Goal: Information Seeking & Learning: Compare options

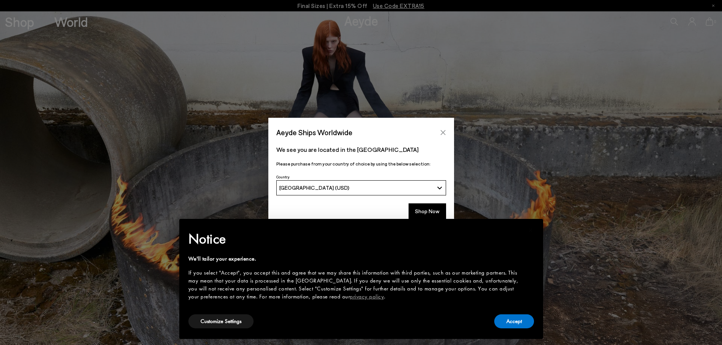
click at [440, 128] on button "Close" at bounding box center [442, 132] width 11 height 11
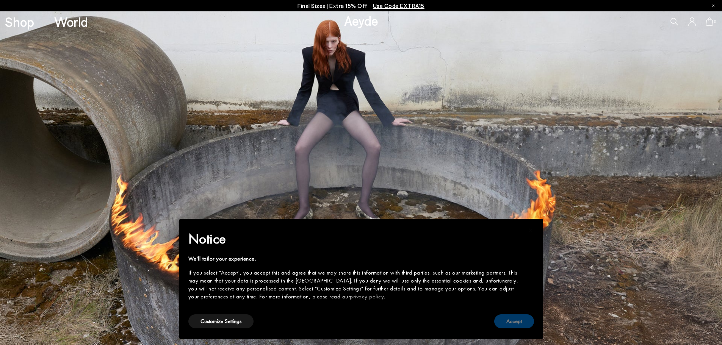
click at [519, 320] on button "Accept" at bounding box center [514, 321] width 40 height 14
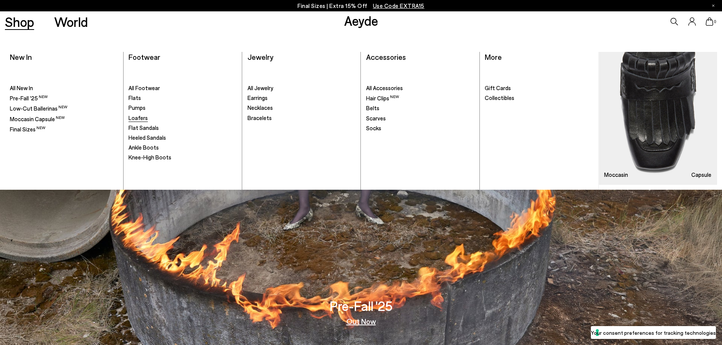
click at [139, 119] on span "Loafers" at bounding box center [137, 117] width 19 height 7
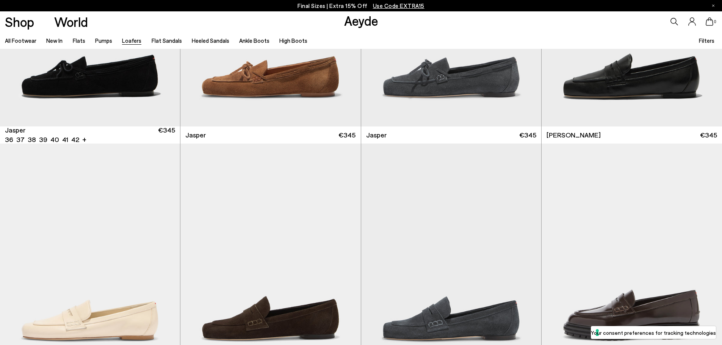
scroll to position [417, 0]
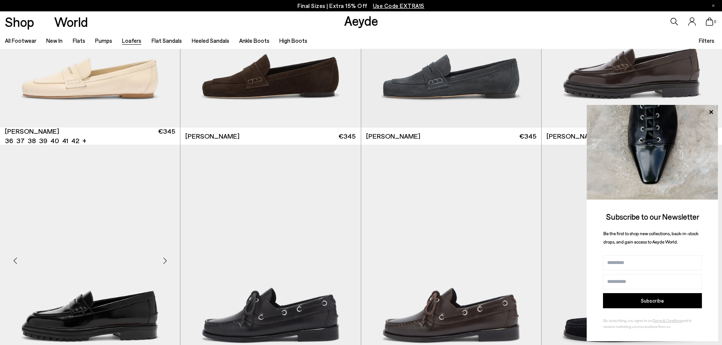
scroll to position [720, 0]
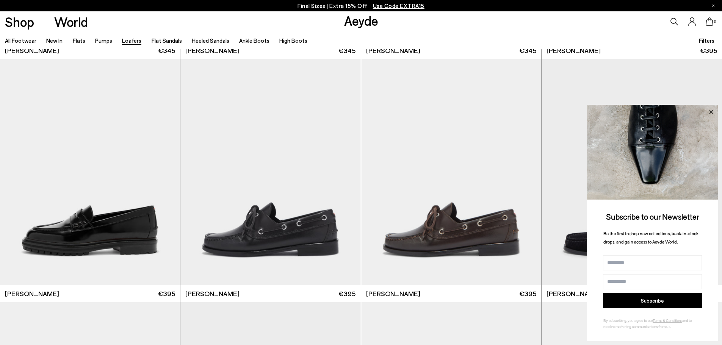
click at [709, 111] on icon at bounding box center [711, 112] width 4 height 4
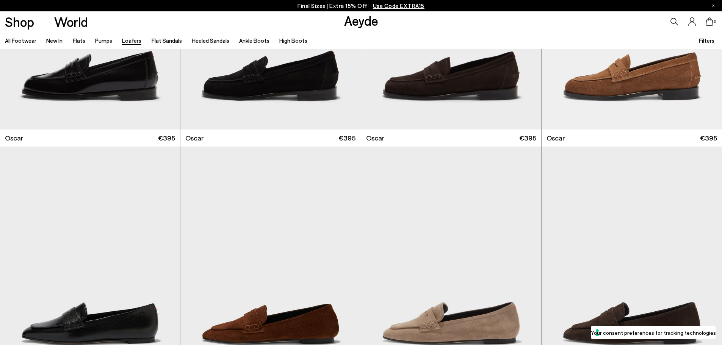
scroll to position [1508, 0]
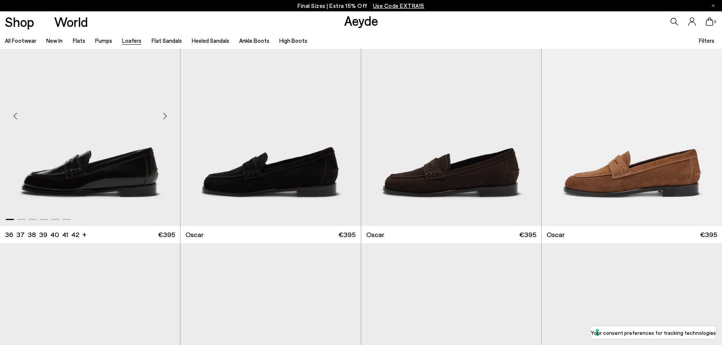
click at [114, 174] on img "1 / 6" at bounding box center [90, 113] width 180 height 226
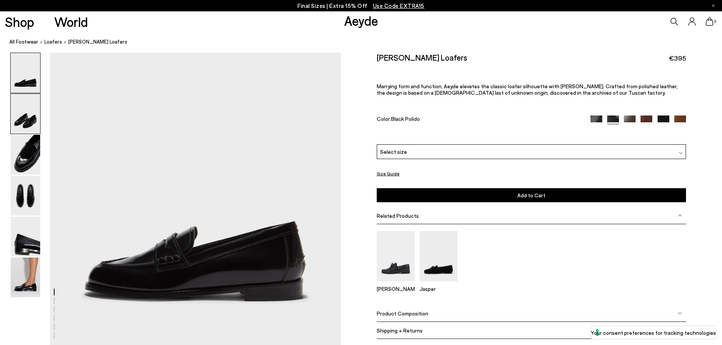
click at [25, 109] on img at bounding box center [26, 114] width 30 height 40
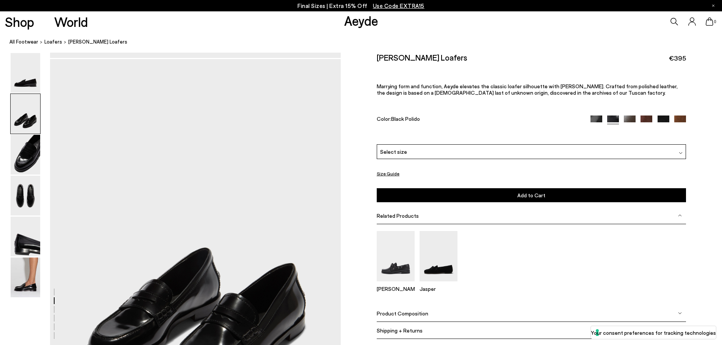
scroll to position [294, 0]
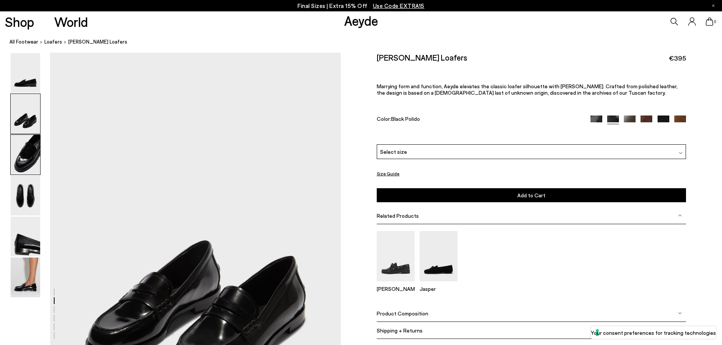
click at [20, 165] on img at bounding box center [26, 155] width 30 height 40
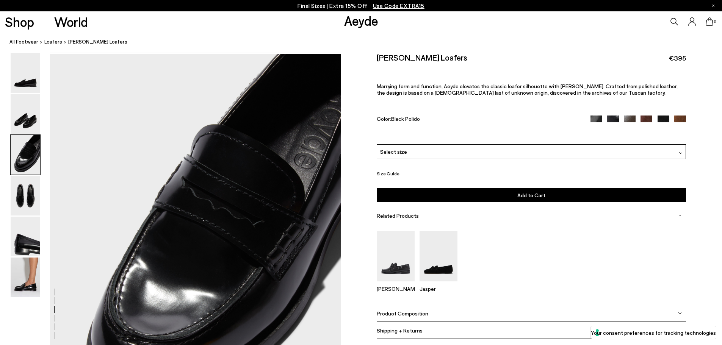
scroll to position [683, 0]
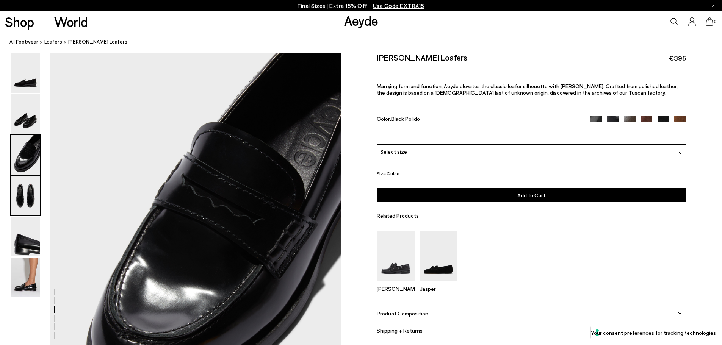
click at [30, 195] on img at bounding box center [26, 196] width 30 height 40
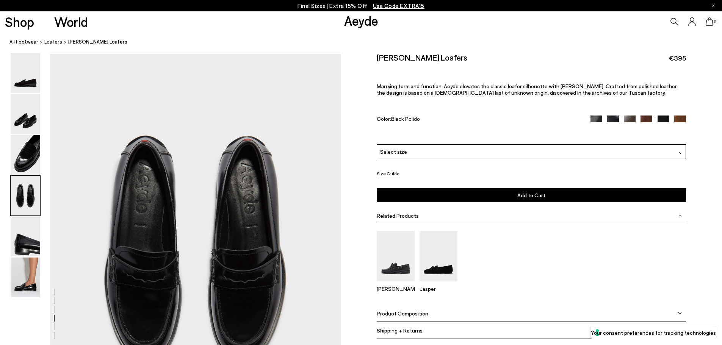
scroll to position [1071, 0]
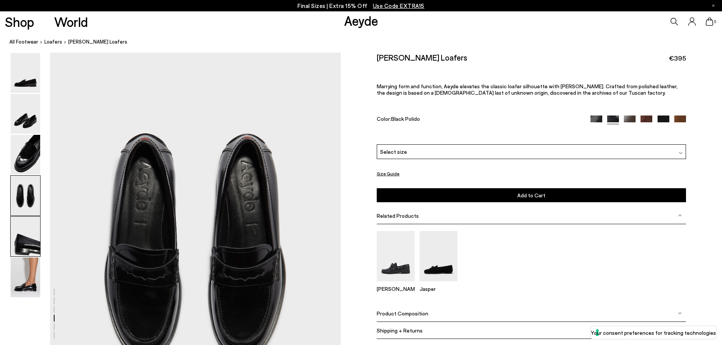
click at [33, 245] on img at bounding box center [26, 237] width 30 height 40
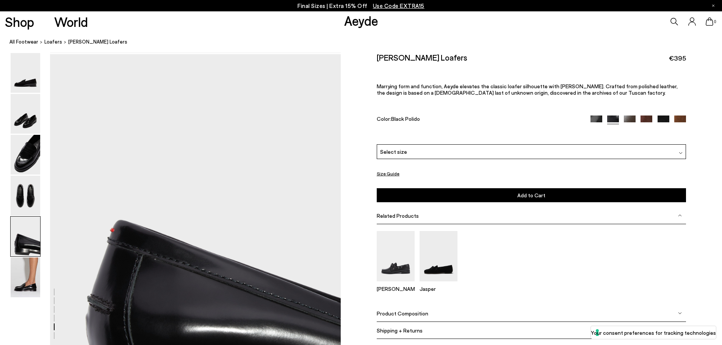
scroll to position [1459, 0]
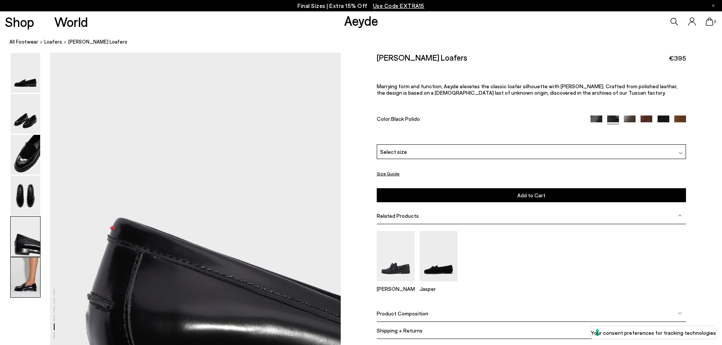
click at [30, 280] on img at bounding box center [26, 278] width 30 height 40
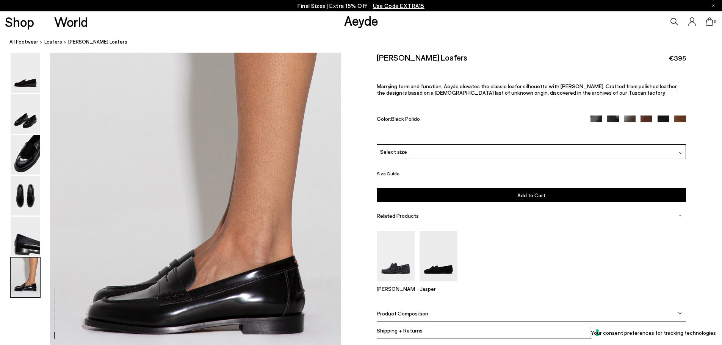
scroll to position [1900, 0]
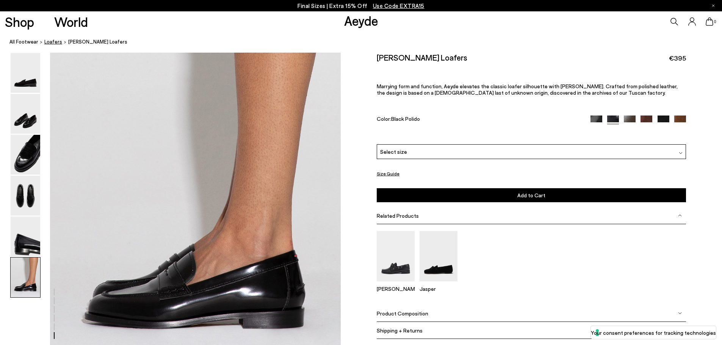
click at [52, 42] on span "Loafers" at bounding box center [53, 42] width 18 height 6
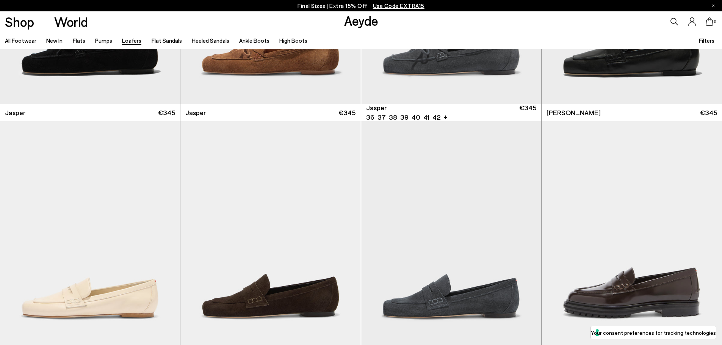
scroll to position [492, 0]
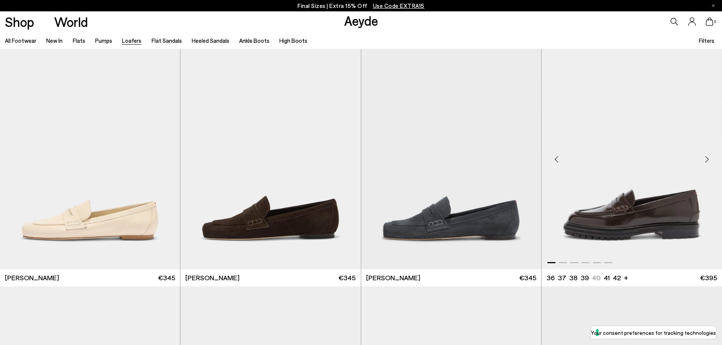
click at [655, 224] on img "1 / 6" at bounding box center [631, 156] width 180 height 226
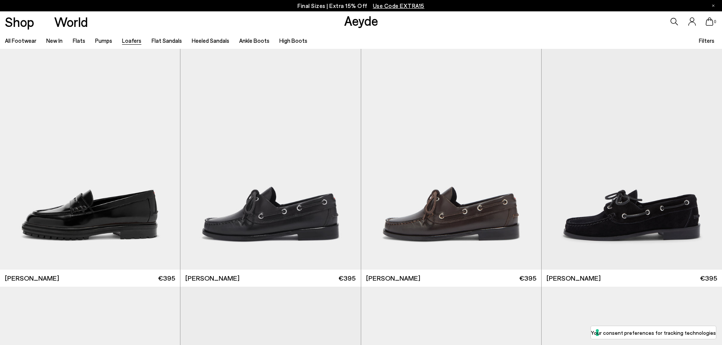
scroll to position [758, 0]
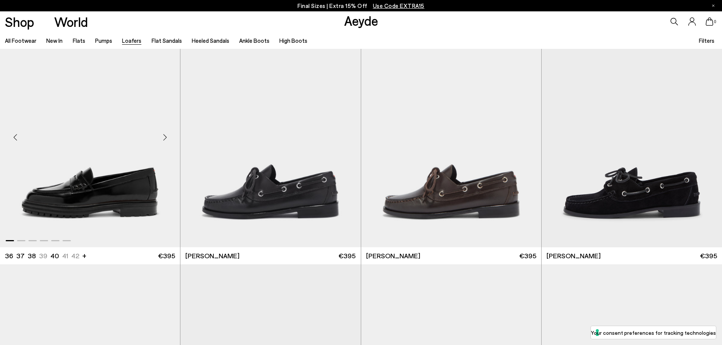
click at [133, 163] on img "1 / 6" at bounding box center [90, 134] width 180 height 226
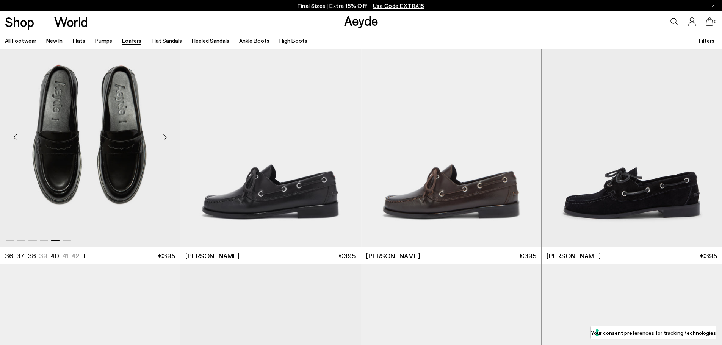
click at [99, 187] on img "5 / 6" at bounding box center [90, 134] width 180 height 226
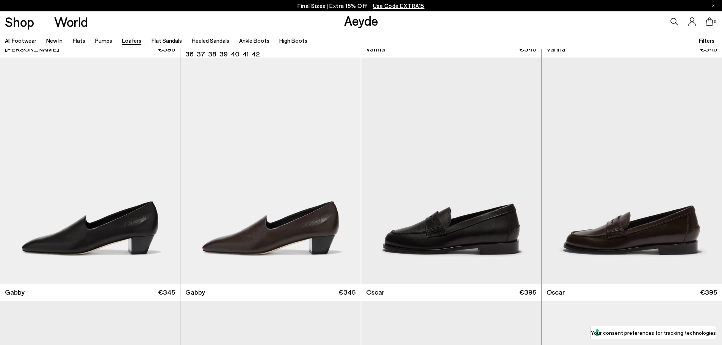
scroll to position [1212, 0]
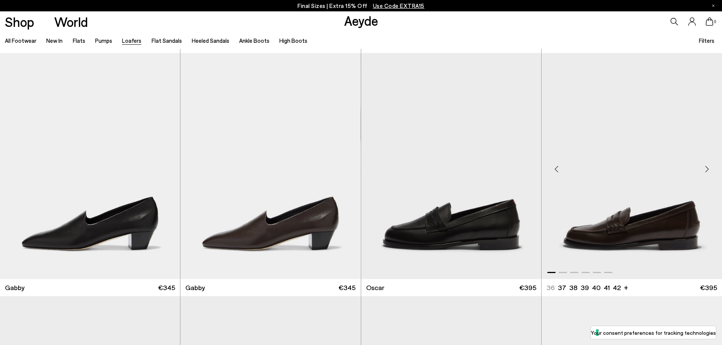
click at [685, 210] on img "1 / 6" at bounding box center [631, 166] width 180 height 226
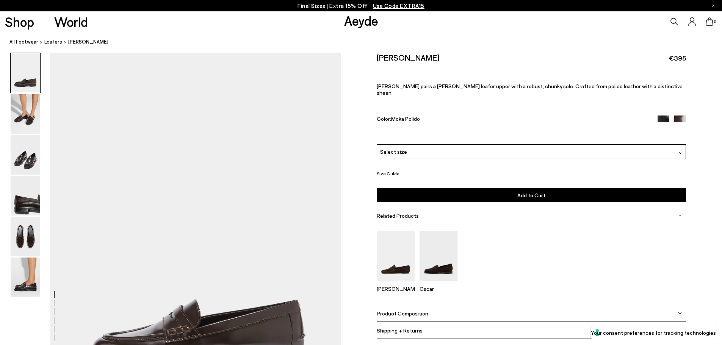
click at [663, 116] on img at bounding box center [663, 122] width 12 height 12
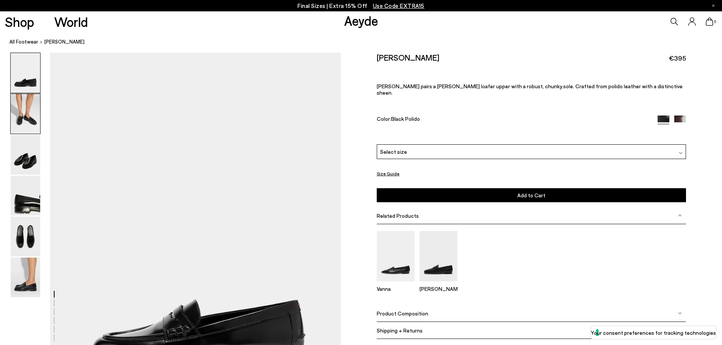
click at [16, 103] on img at bounding box center [26, 114] width 30 height 40
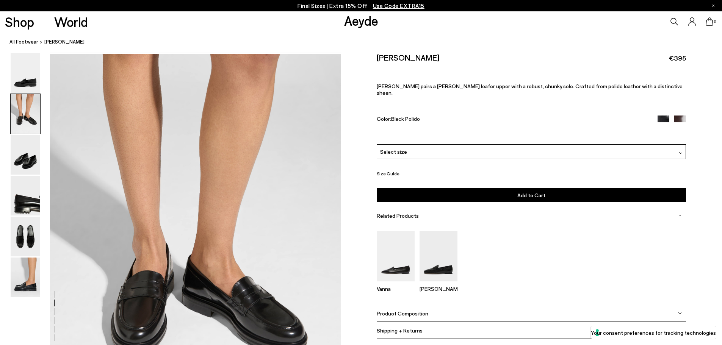
scroll to position [389, 0]
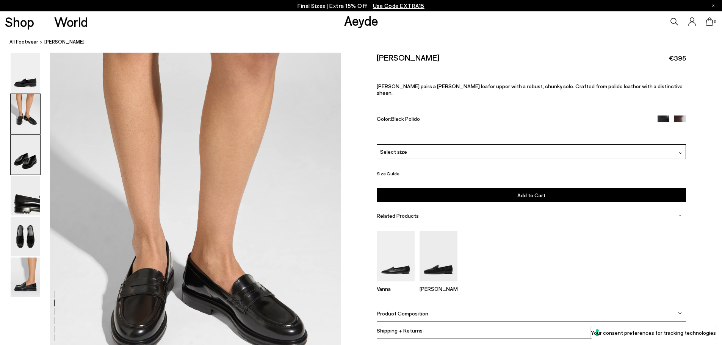
click at [28, 157] on img at bounding box center [26, 155] width 30 height 40
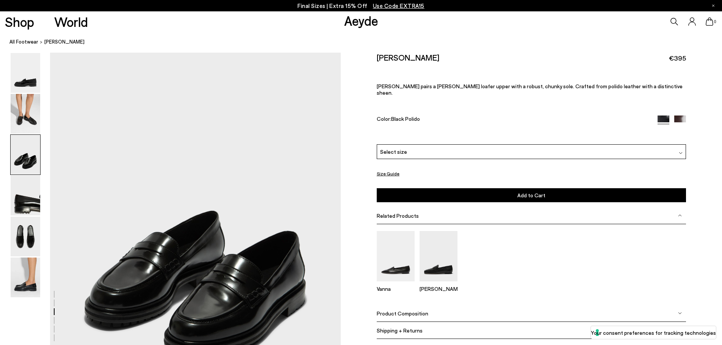
scroll to position [815, 0]
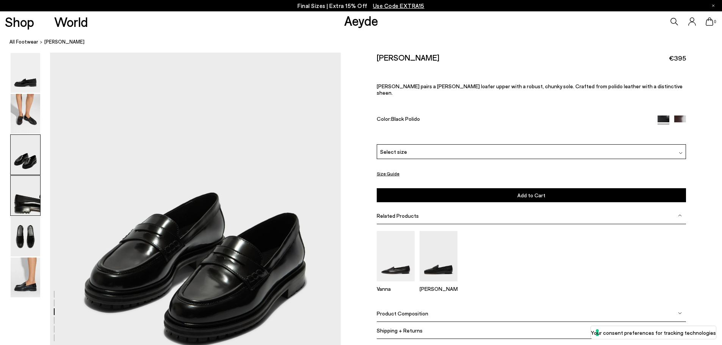
click at [29, 202] on img at bounding box center [26, 196] width 30 height 40
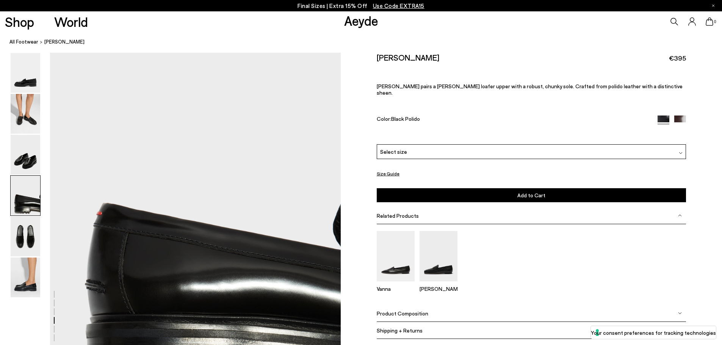
scroll to position [1241, 0]
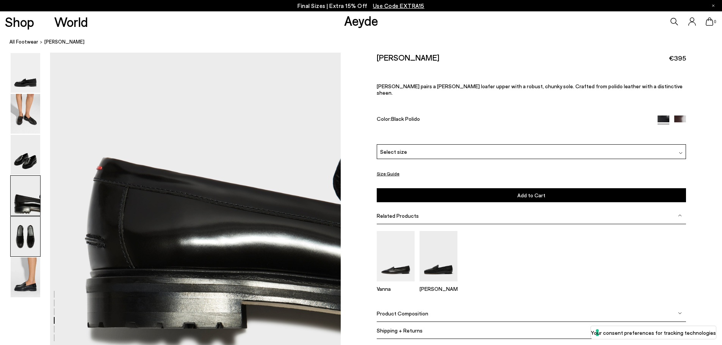
click at [21, 234] on img at bounding box center [26, 237] width 30 height 40
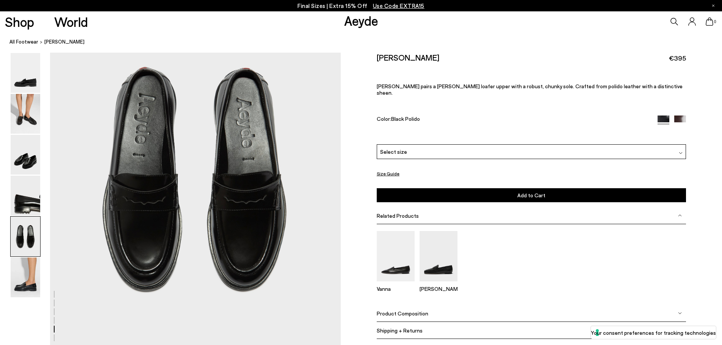
scroll to position [1630, 0]
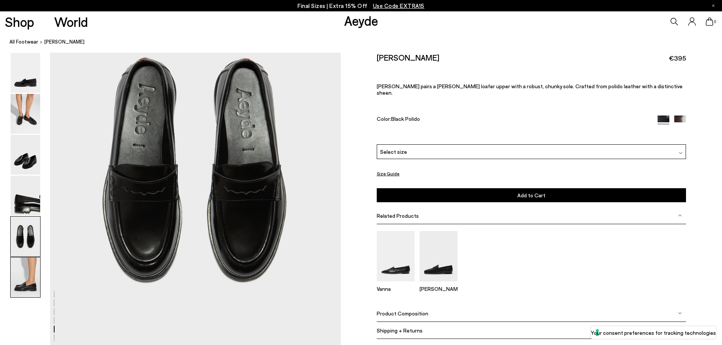
click at [24, 277] on img at bounding box center [26, 278] width 30 height 40
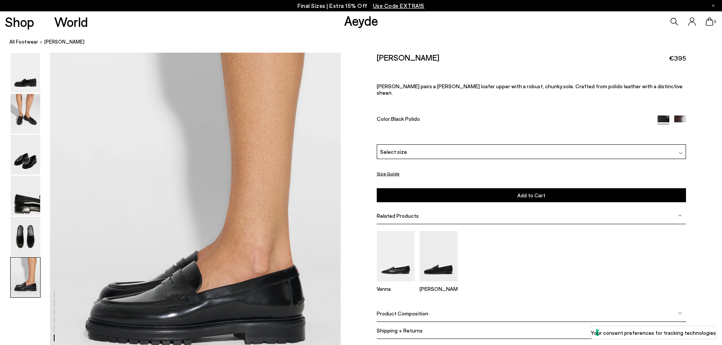
scroll to position [1994, 0]
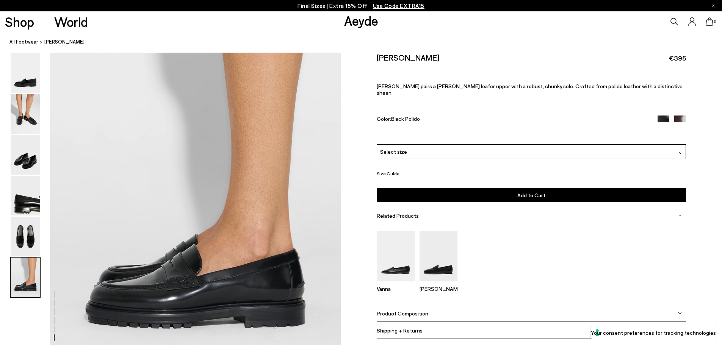
click at [682, 147] on div "Select size" at bounding box center [531, 151] width 309 height 15
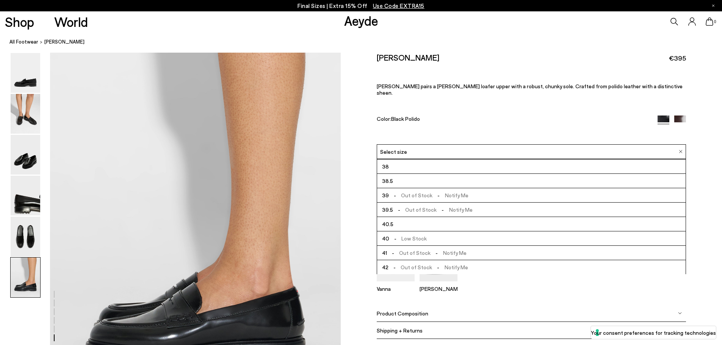
scroll to position [43, 0]
click at [56, 41] on span "Leon Loafers" at bounding box center [64, 42] width 40 height 8
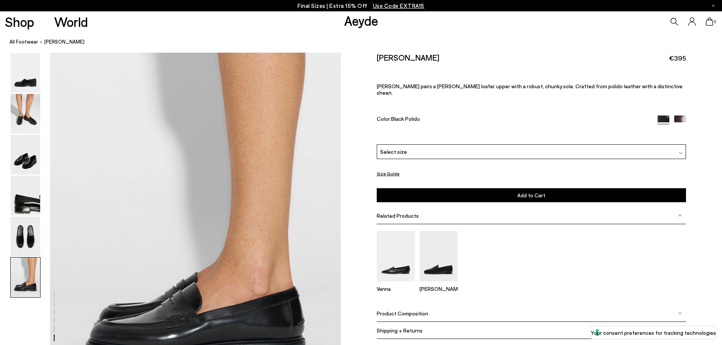
click at [53, 43] on span "Leon Loafers" at bounding box center [64, 42] width 40 height 8
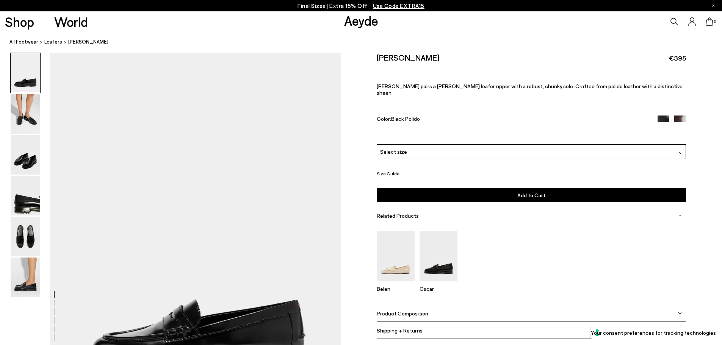
click at [679, 151] on img at bounding box center [680, 153] width 4 height 4
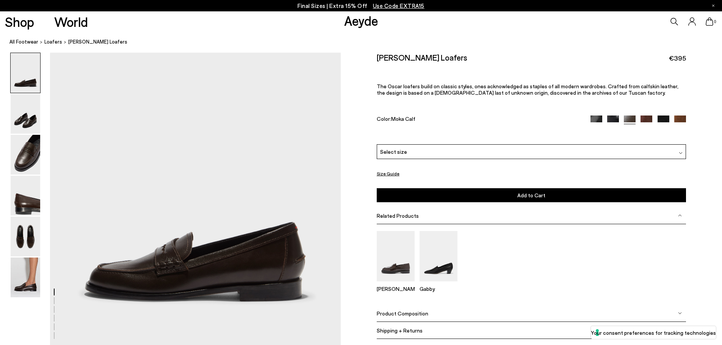
click at [680, 150] on div at bounding box center [680, 152] width 4 height 8
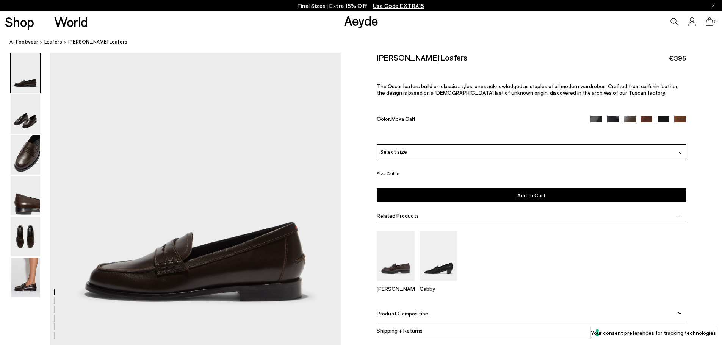
click at [55, 42] on span "Loafers" at bounding box center [53, 42] width 18 height 6
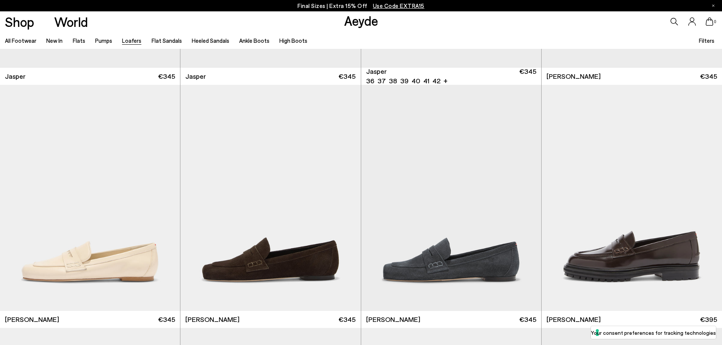
scroll to position [455, 0]
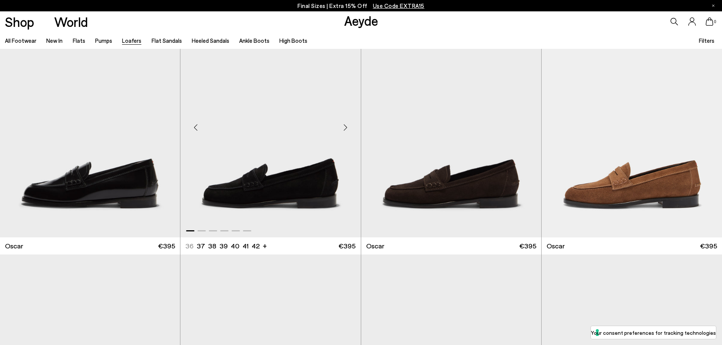
scroll to position [1515, 0]
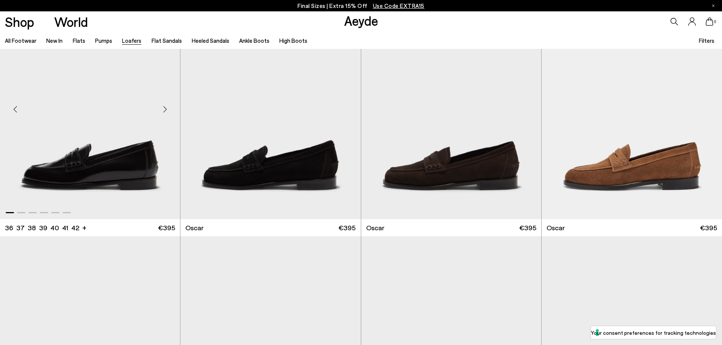
click at [103, 177] on img "1 / 6" at bounding box center [90, 106] width 180 height 226
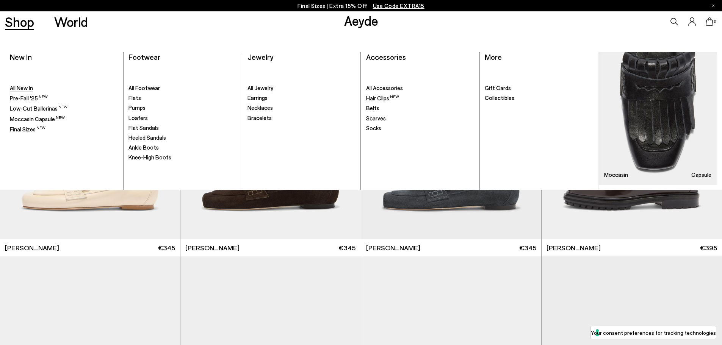
click at [28, 91] on span "All New In" at bounding box center [21, 87] width 23 height 7
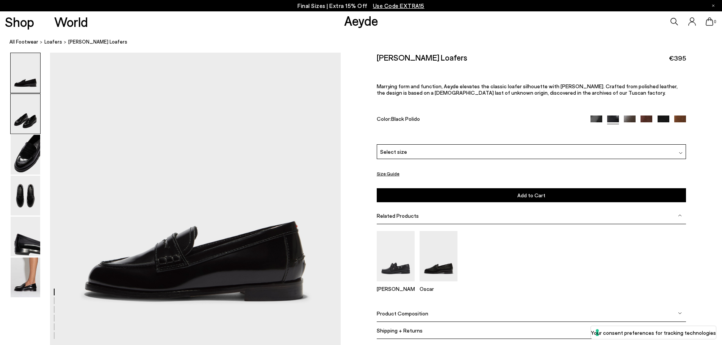
click at [23, 117] on img at bounding box center [26, 114] width 30 height 40
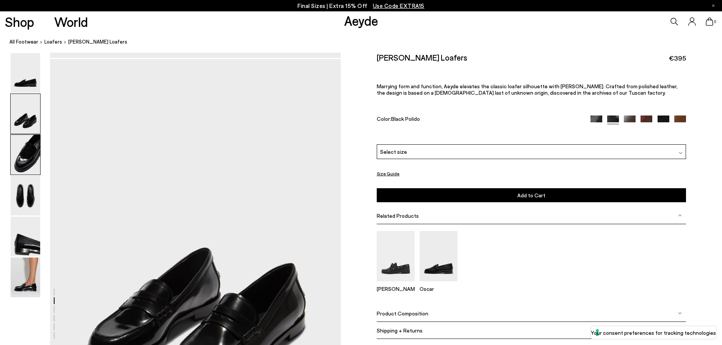
scroll to position [294, 0]
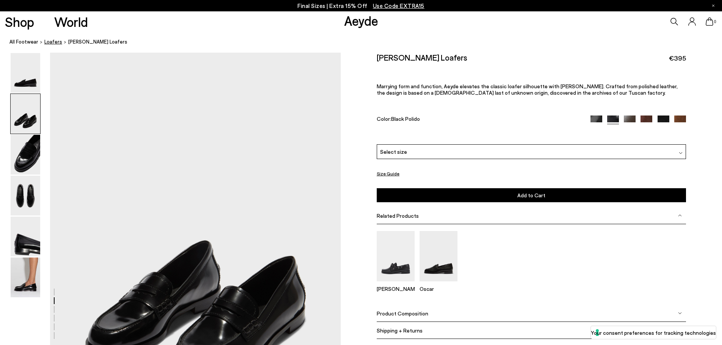
click at [44, 40] on span "Loafers" at bounding box center [53, 42] width 18 height 6
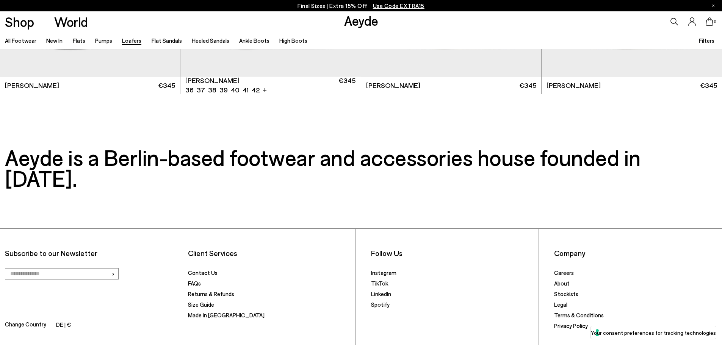
scroll to position [1963, 0]
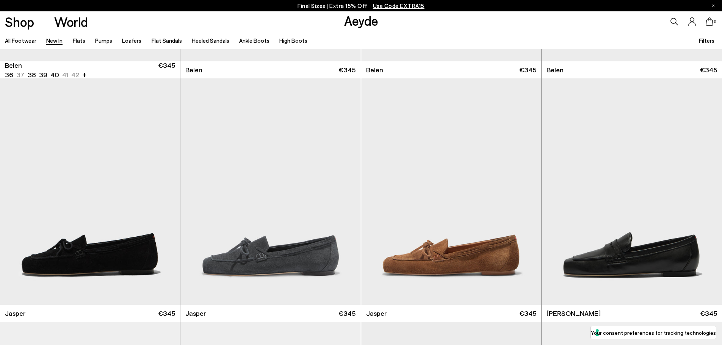
scroll to position [227, 0]
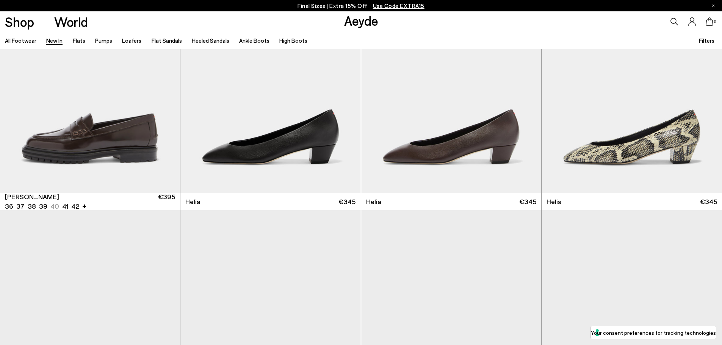
scroll to position [833, 0]
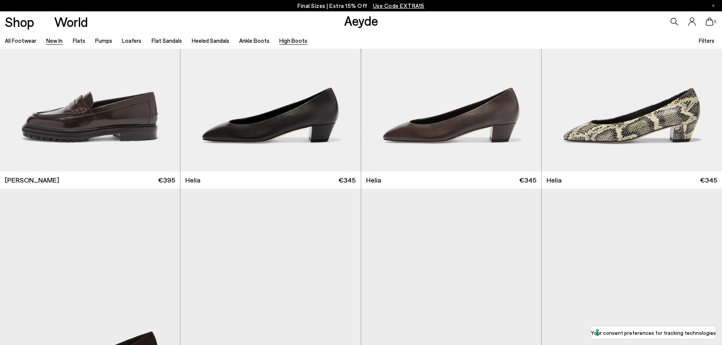
click at [296, 43] on link "High Boots" at bounding box center [293, 40] width 28 height 7
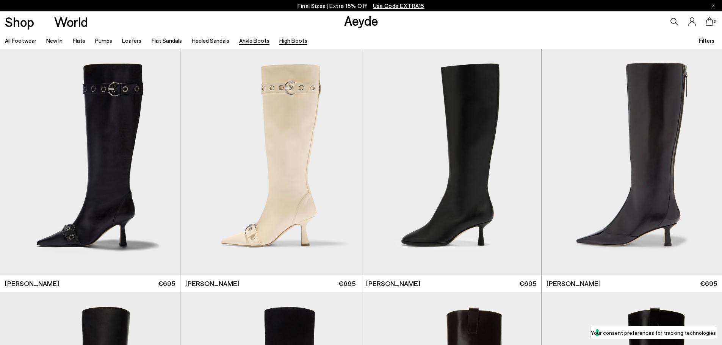
click at [250, 41] on link "Ankle Boots" at bounding box center [254, 40] width 30 height 7
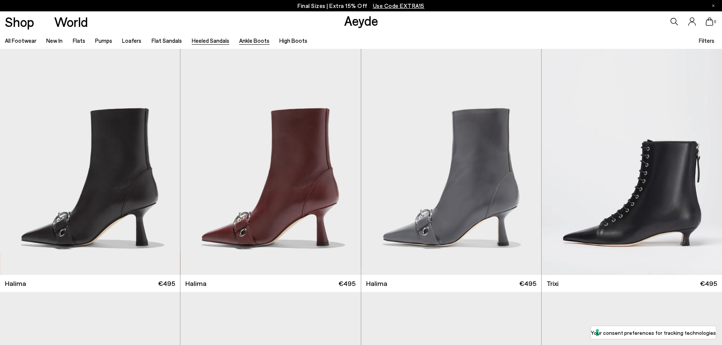
click at [205, 40] on link "Heeled Sandals" at bounding box center [211, 40] width 38 height 7
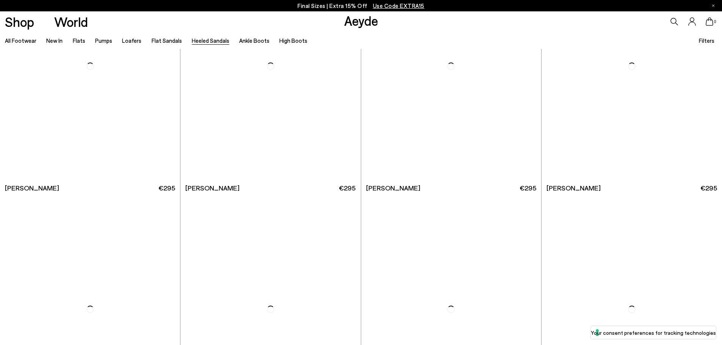
scroll to position [341, 0]
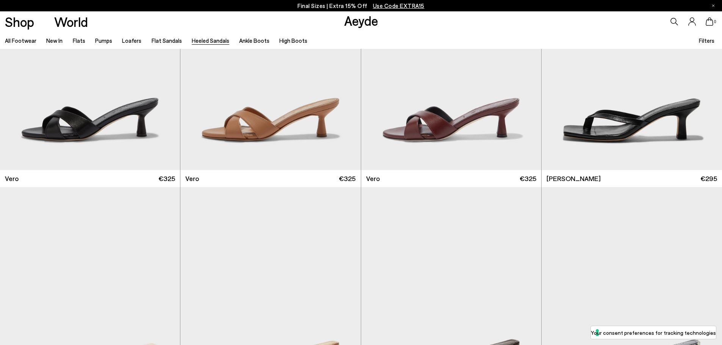
scroll to position [682, 0]
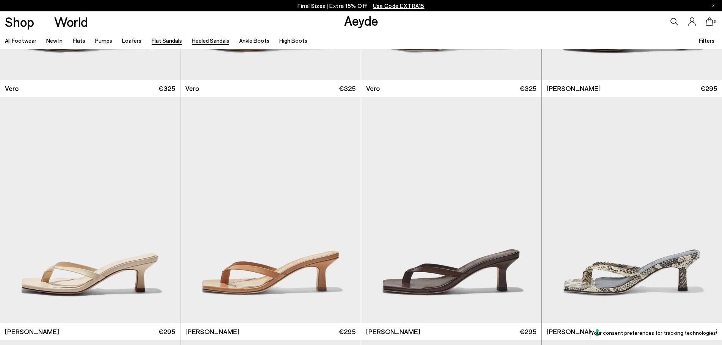
click at [168, 41] on link "Flat Sandals" at bounding box center [167, 40] width 30 height 7
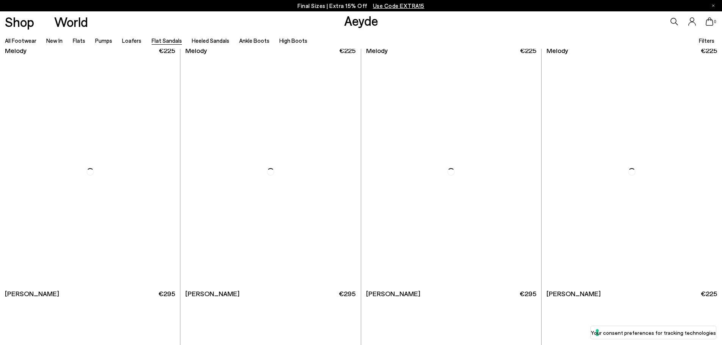
scroll to position [492, 0]
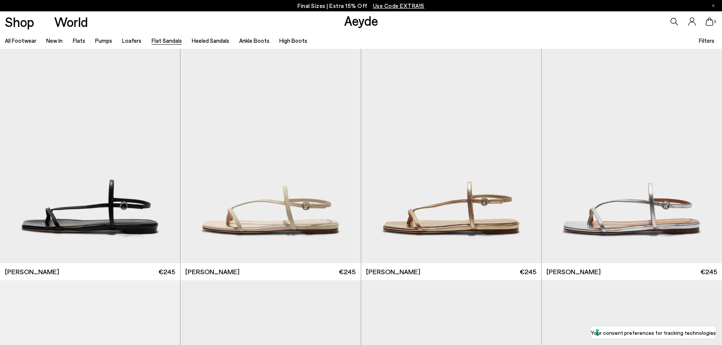
scroll to position [1023, 0]
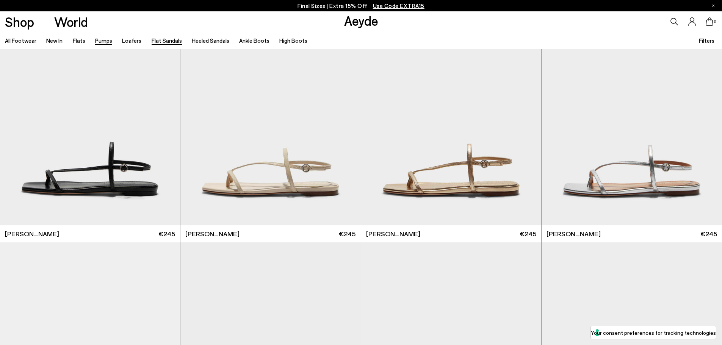
click at [107, 41] on link "Pumps" at bounding box center [103, 40] width 17 height 7
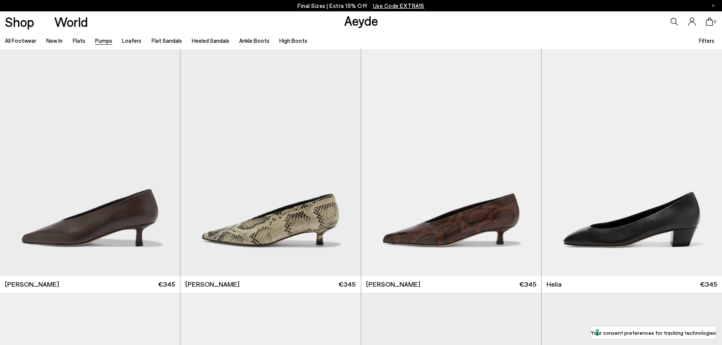
scroll to position [265, 0]
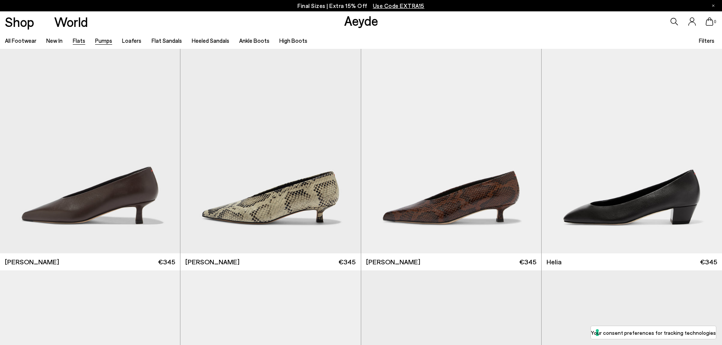
click at [79, 41] on link "Flats" at bounding box center [79, 40] width 13 height 7
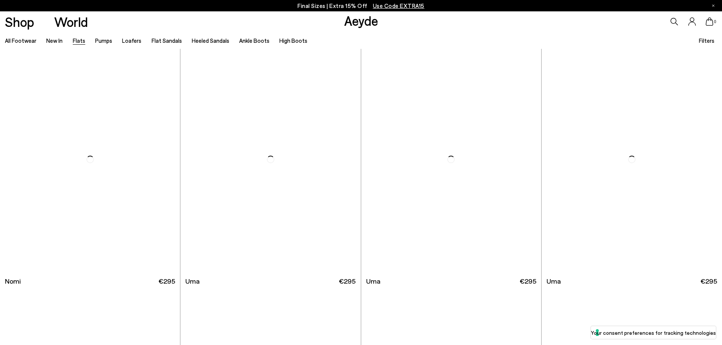
scroll to position [492, 0]
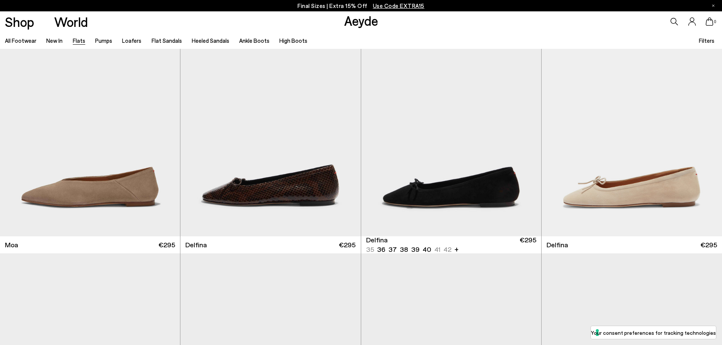
scroll to position [1742, 0]
